Goal: Information Seeking & Learning: Learn about a topic

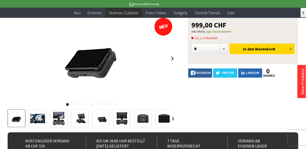
scroll to position [53, 0]
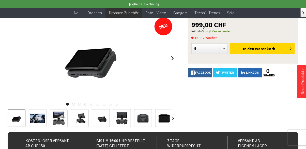
click at [162, 118] on img at bounding box center [164, 118] width 15 height 15
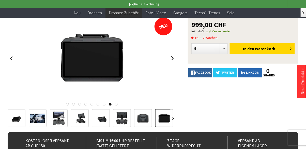
click at [119, 117] on img at bounding box center [122, 118] width 15 height 15
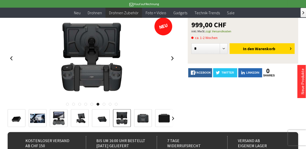
click at [141, 118] on img at bounding box center [143, 118] width 15 height 15
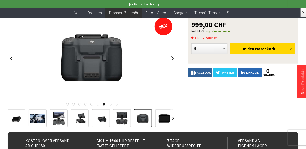
click at [104, 117] on img at bounding box center [101, 118] width 15 height 15
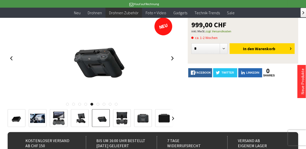
click at [82, 119] on img at bounding box center [80, 118] width 15 height 15
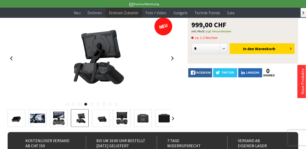
click at [60, 120] on img at bounding box center [58, 118] width 15 height 15
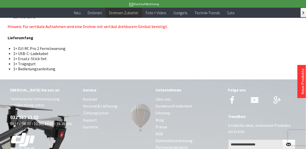
scroll to position [1375, 0]
click at [103, 109] on link "Zahlungsarten" at bounding box center [117, 112] width 68 height 7
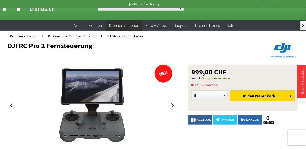
scroll to position [17, 0]
